Goal: Information Seeking & Learning: Learn about a topic

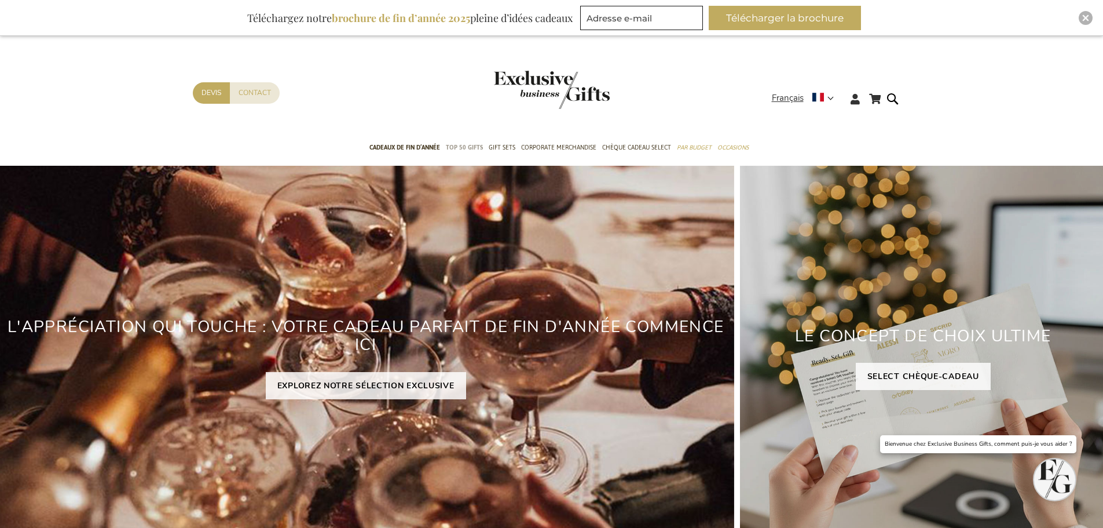
click at [467, 143] on span "TOP 50 Gifts" at bounding box center [464, 147] width 37 height 12
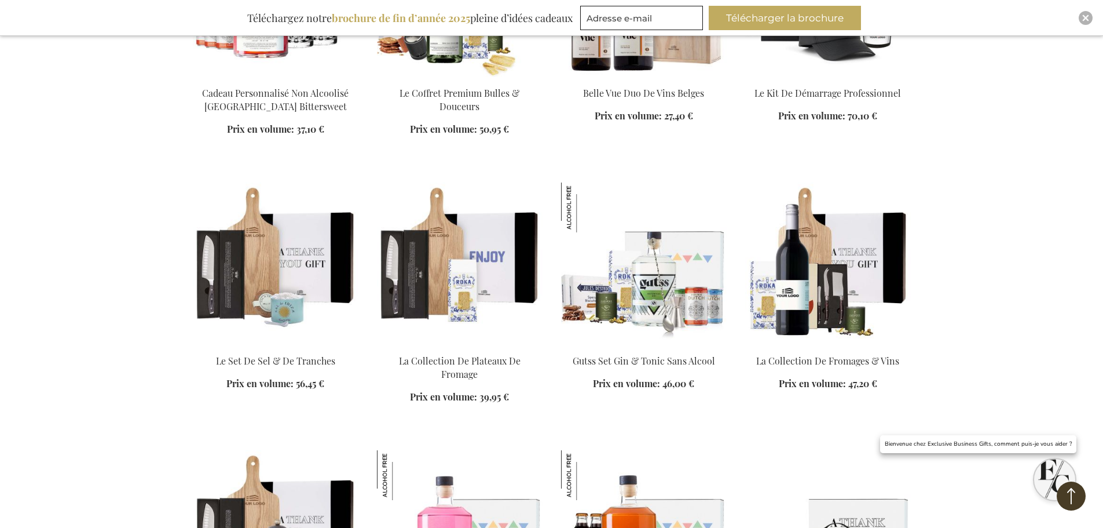
scroll to position [1390, 0]
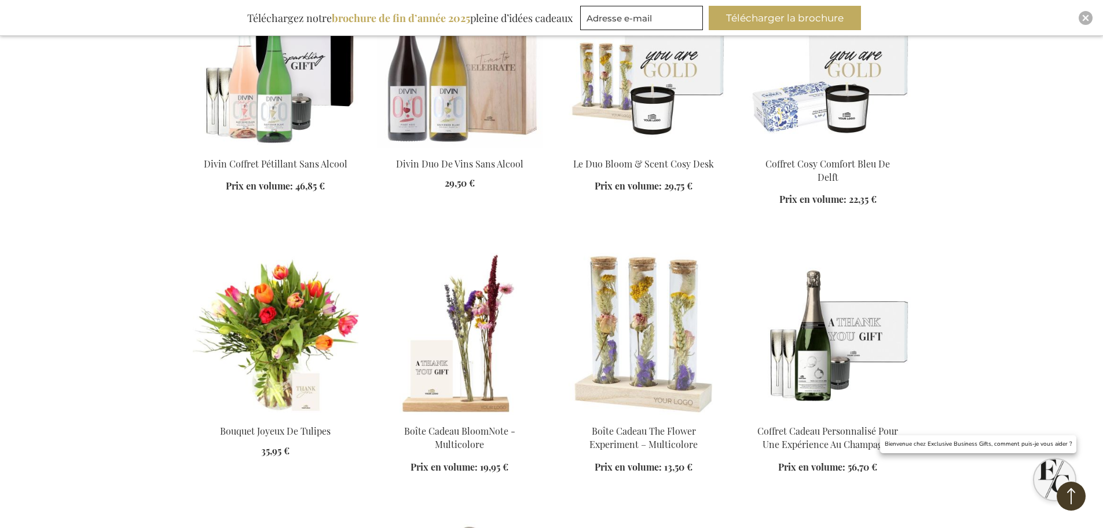
scroll to position [1912, 0]
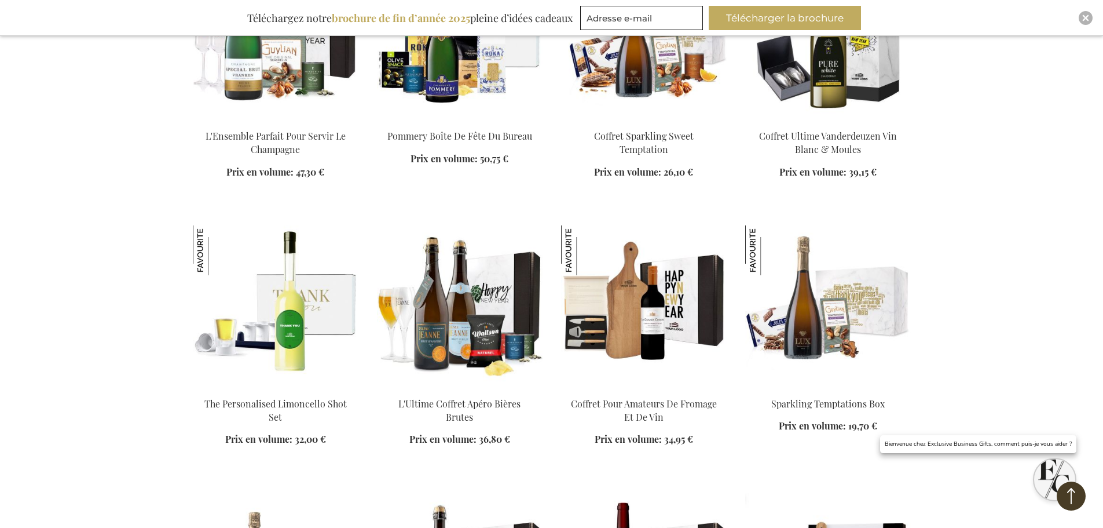
scroll to position [7762, 0]
